Goal: Task Accomplishment & Management: Manage account settings

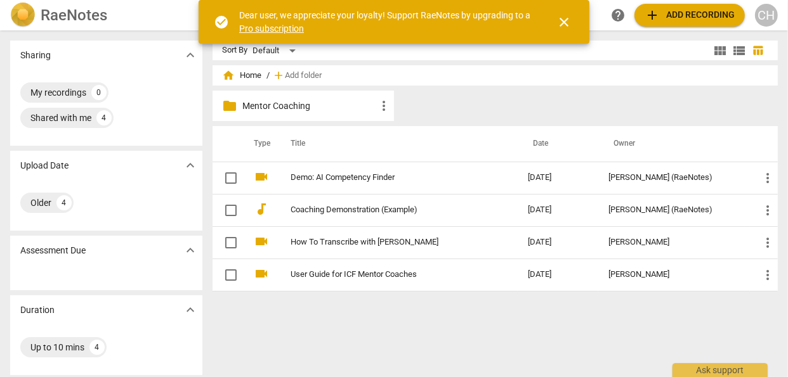
click at [268, 105] on p "Mentor Coaching" at bounding box center [309, 106] width 133 height 13
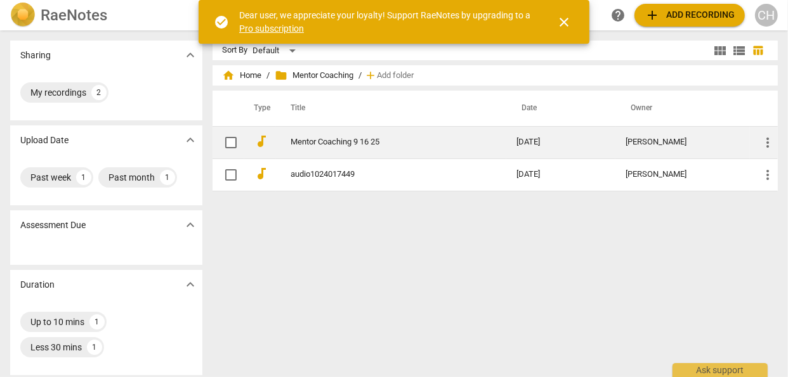
click at [306, 141] on link "Mentor Coaching 9 16 25" at bounding box center [381, 143] width 180 height 10
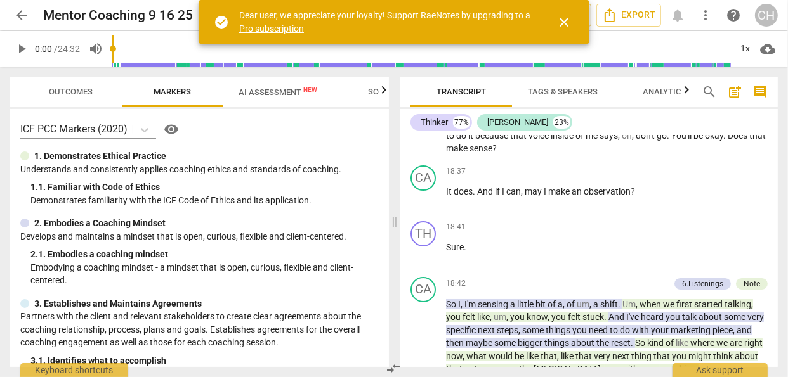
scroll to position [3757, 0]
click at [499, 127] on div "[PERSON_NAME]" at bounding box center [517, 122] width 61 height 13
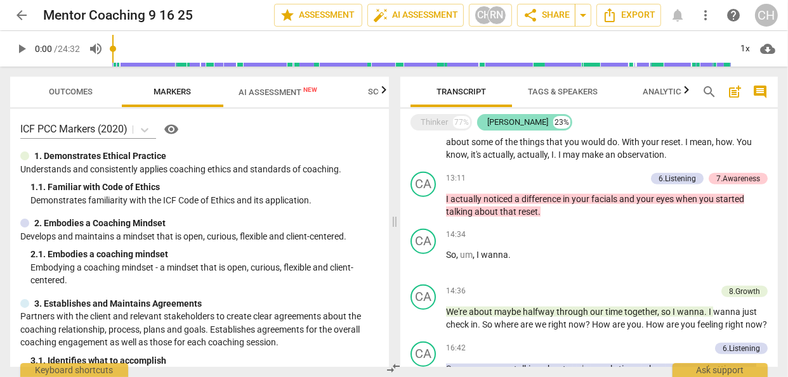
scroll to position [1007, 0]
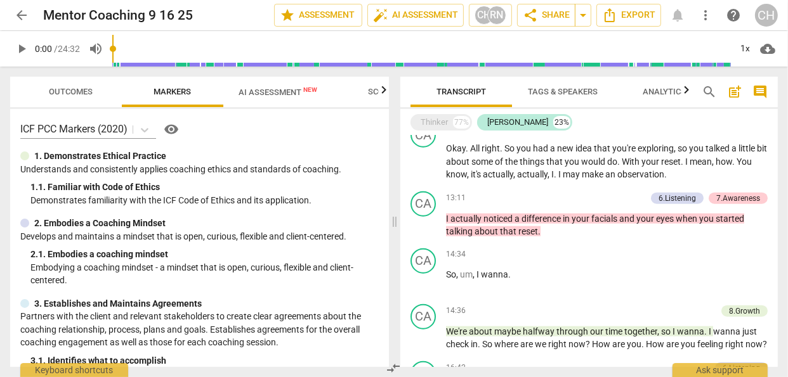
click at [88, 93] on span "Outcomes" at bounding box center [71, 92] width 44 height 10
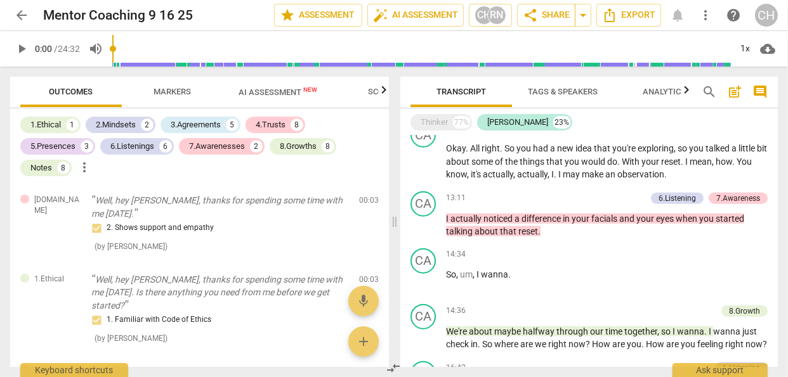
scroll to position [0, 0]
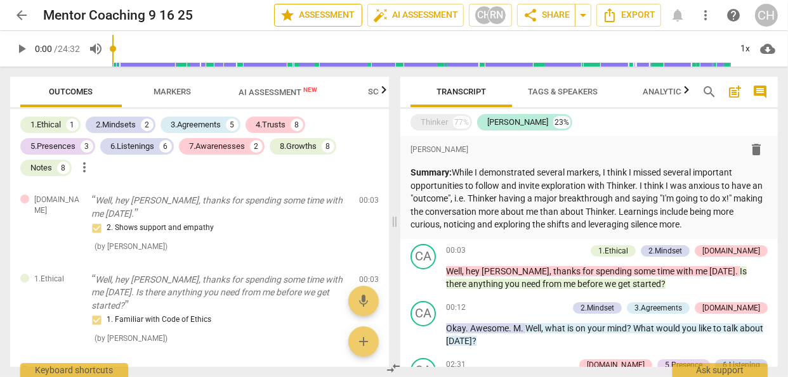
click at [318, 15] on span "star Assessment" at bounding box center [318, 15] width 77 height 15
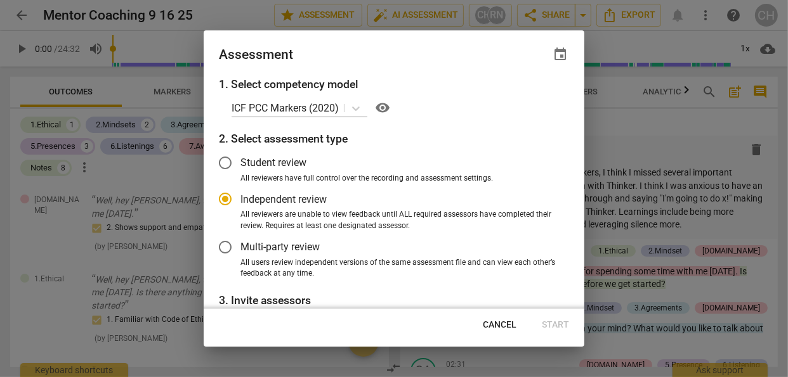
click at [495, 320] on span "Cancel" at bounding box center [500, 325] width 34 height 13
radio input "false"
